Goal: Find contact information: Find contact information

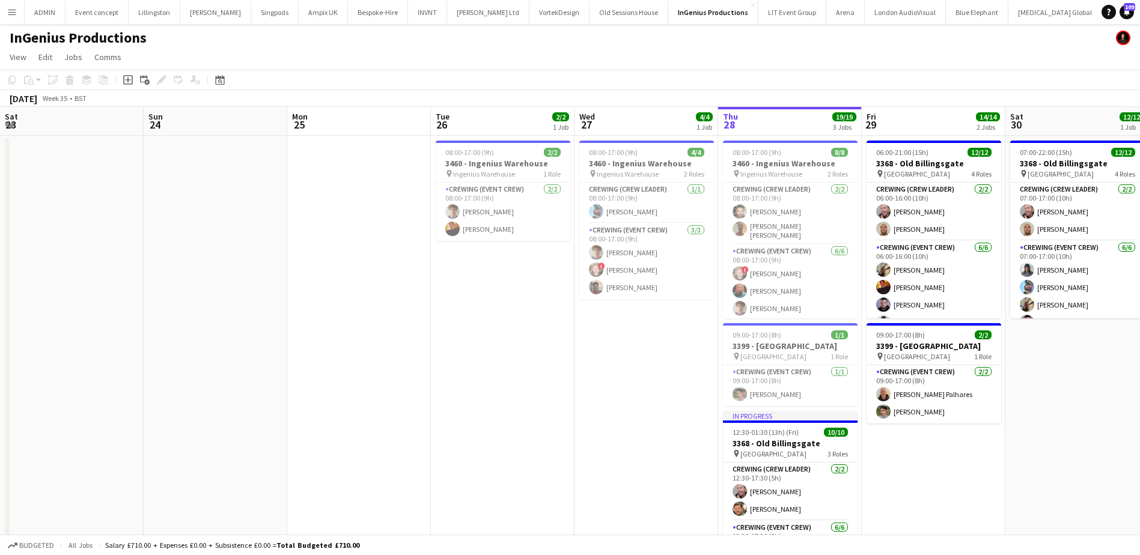
scroll to position [0, 414]
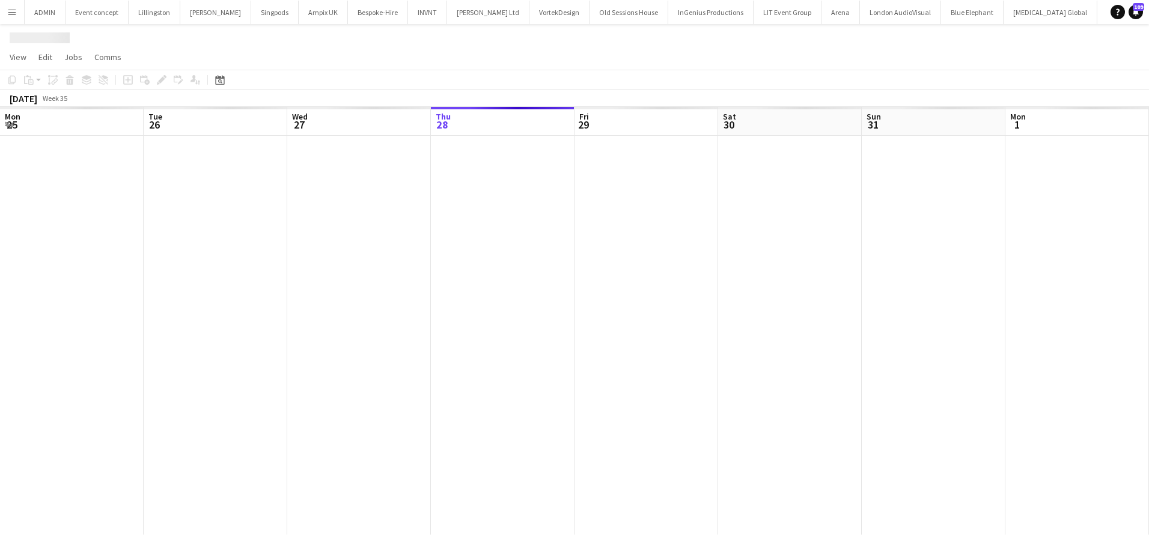
scroll to position [0, 287]
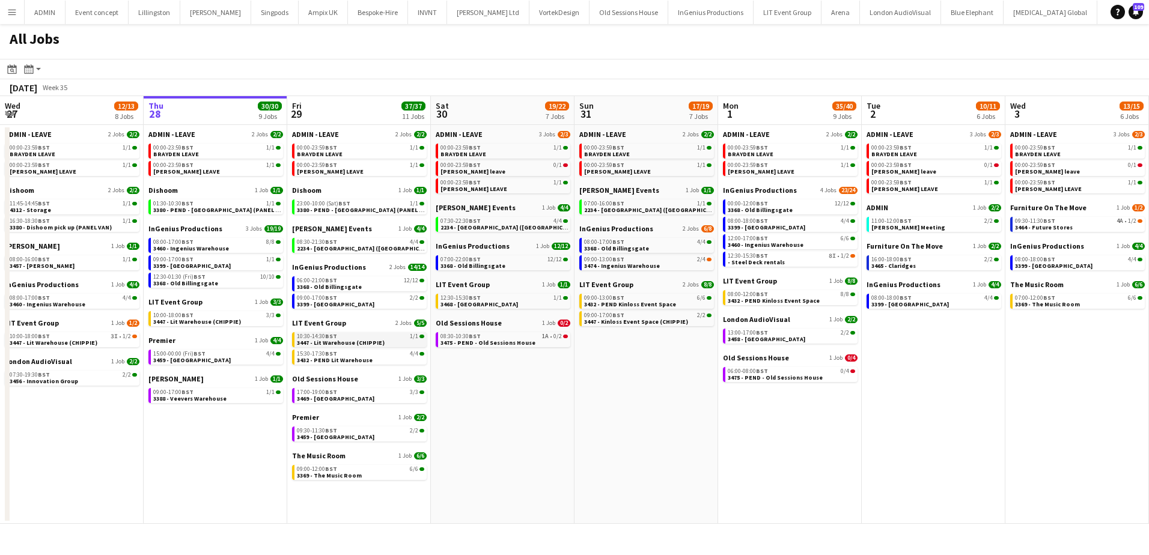
click at [366, 339] on span "3447 - Lit Warehouse (CHIPPIE)" at bounding box center [341, 343] width 88 height 8
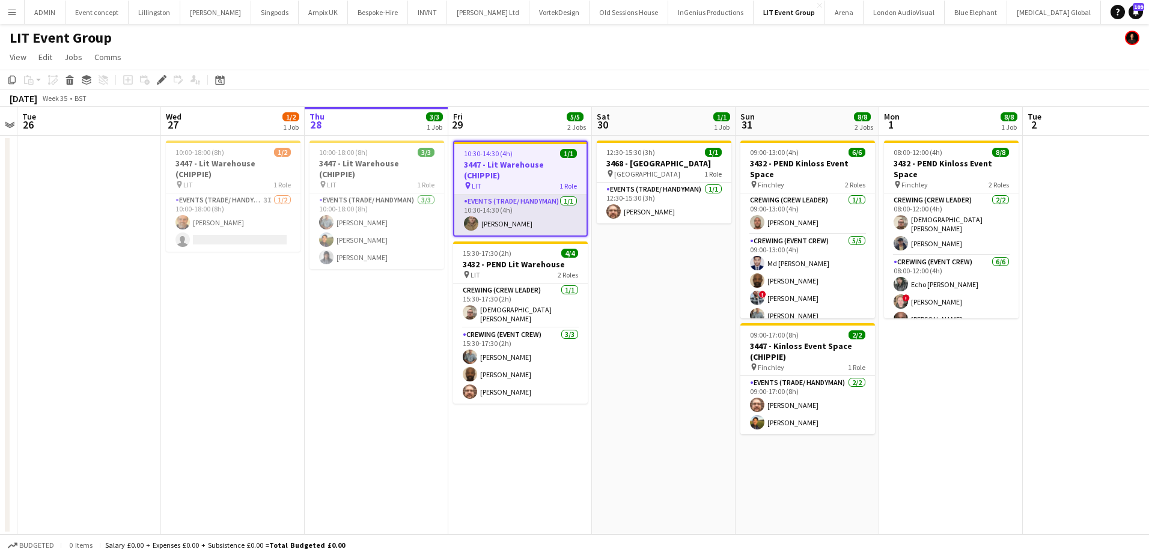
click at [521, 221] on app-card-role "Events (Trade/ Handyman) 1/1 10:30-14:30 (4h) James Girard" at bounding box center [520, 215] width 132 height 41
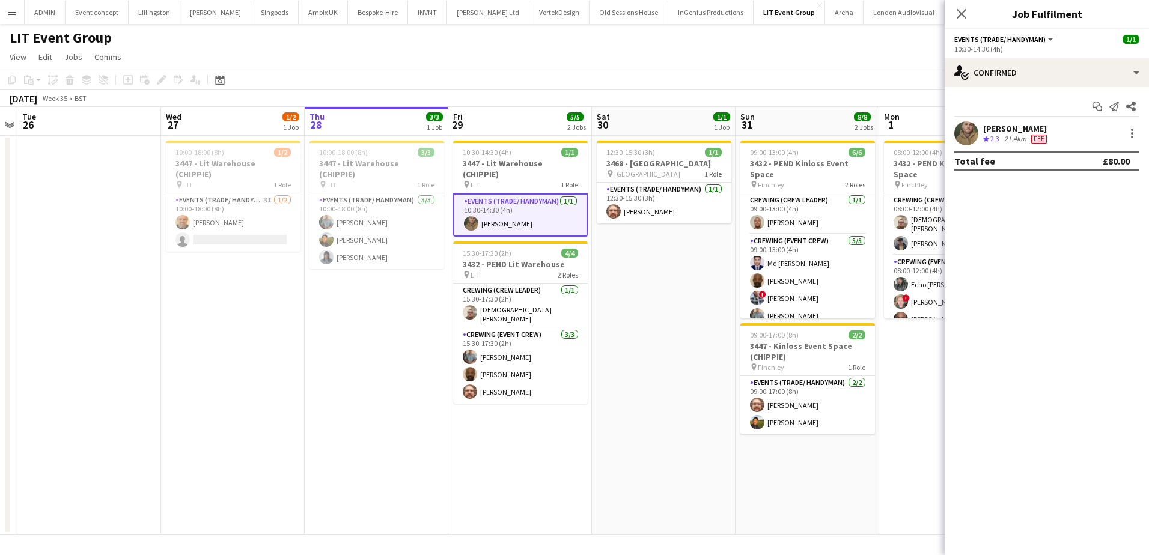
click at [1038, 132] on div "James Girard" at bounding box center [1016, 128] width 66 height 11
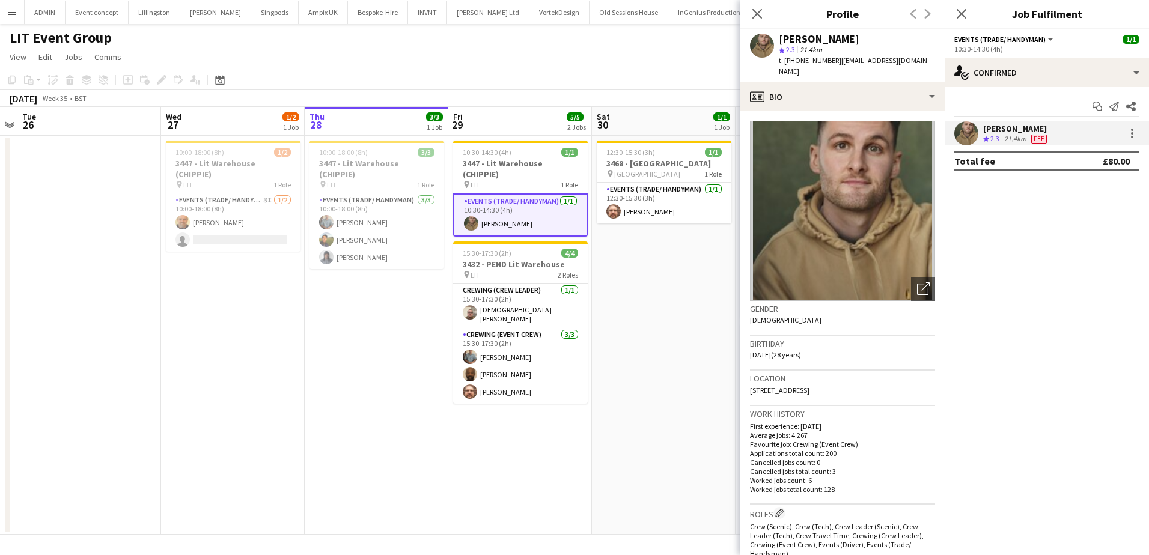
click at [816, 60] on span "t. +447484622781" at bounding box center [810, 60] width 63 height 9
copy span "447484622781"
click at [652, 331] on app-date-cell "12:30-15:30 (3h) 1/1 3468 - Ladbroke Hall pin Ladbroke Hall 1 Role Events (Trad…" at bounding box center [664, 335] width 144 height 399
